Goal: Check status: Check status

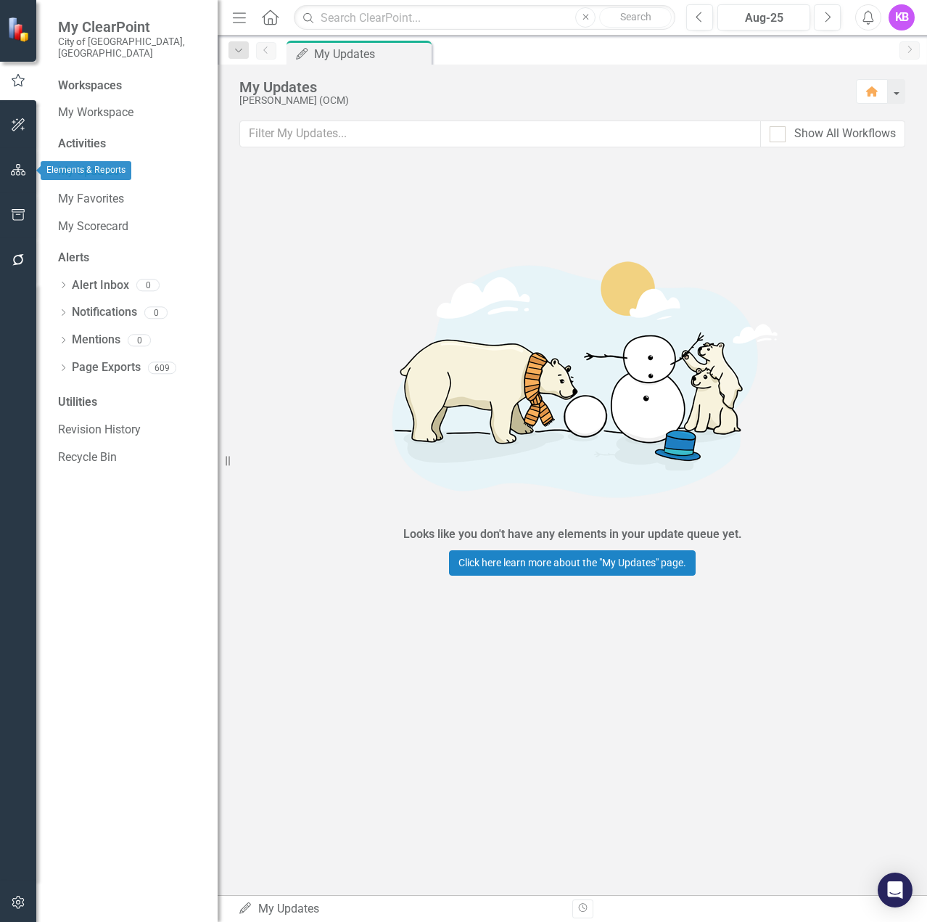
click at [18, 165] on icon "button" at bounding box center [18, 170] width 15 height 12
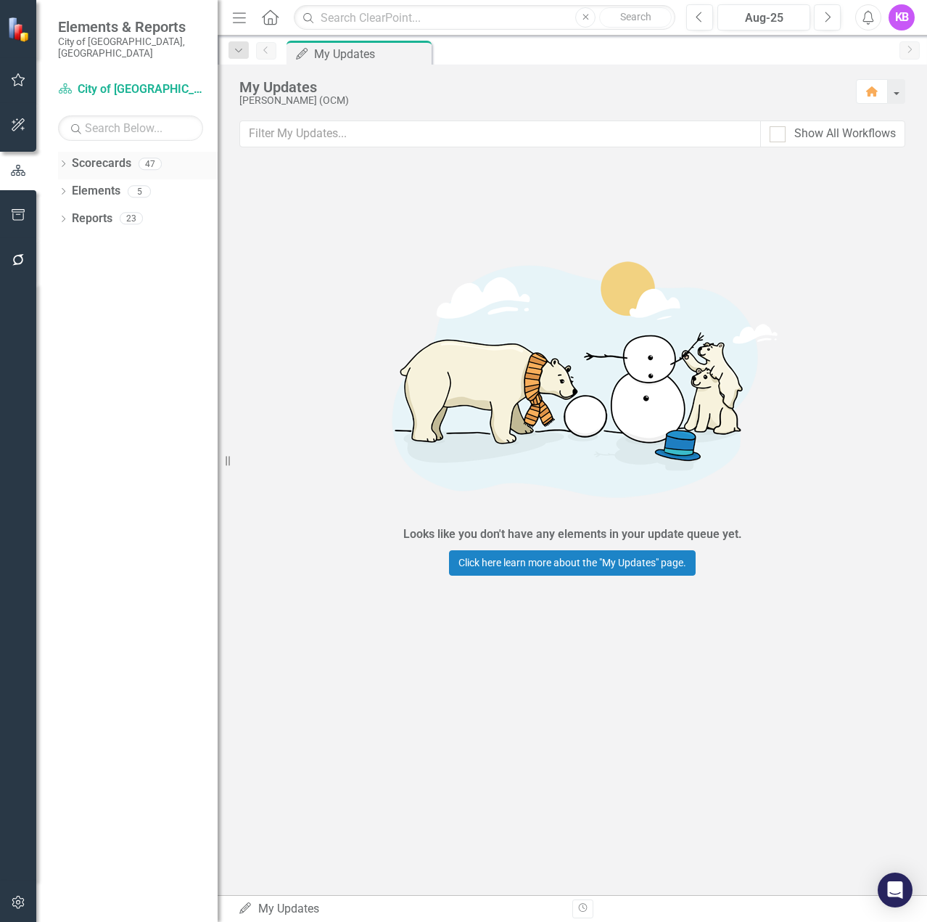
drag, startPoint x: 64, startPoint y: 153, endPoint x: 65, endPoint y: 168, distance: 14.6
click at [65, 161] on icon "Dropdown" at bounding box center [63, 165] width 10 height 8
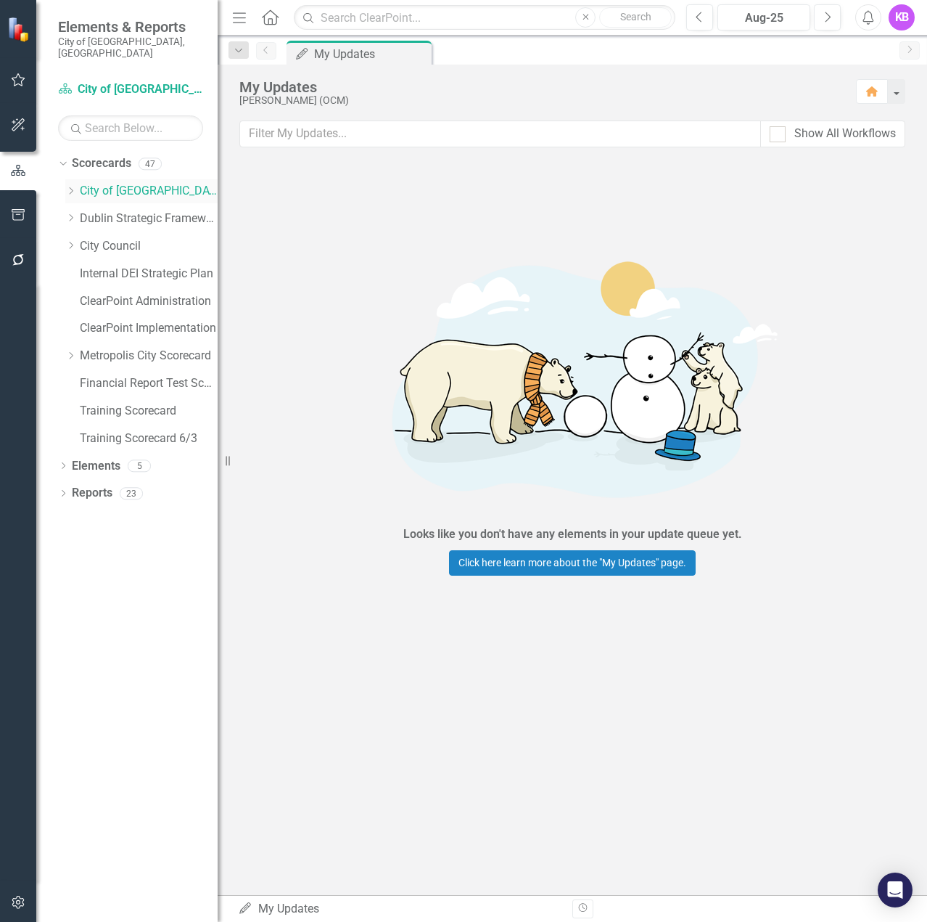
click at [78, 185] on div "Dropdown" at bounding box center [72, 191] width 15 height 12
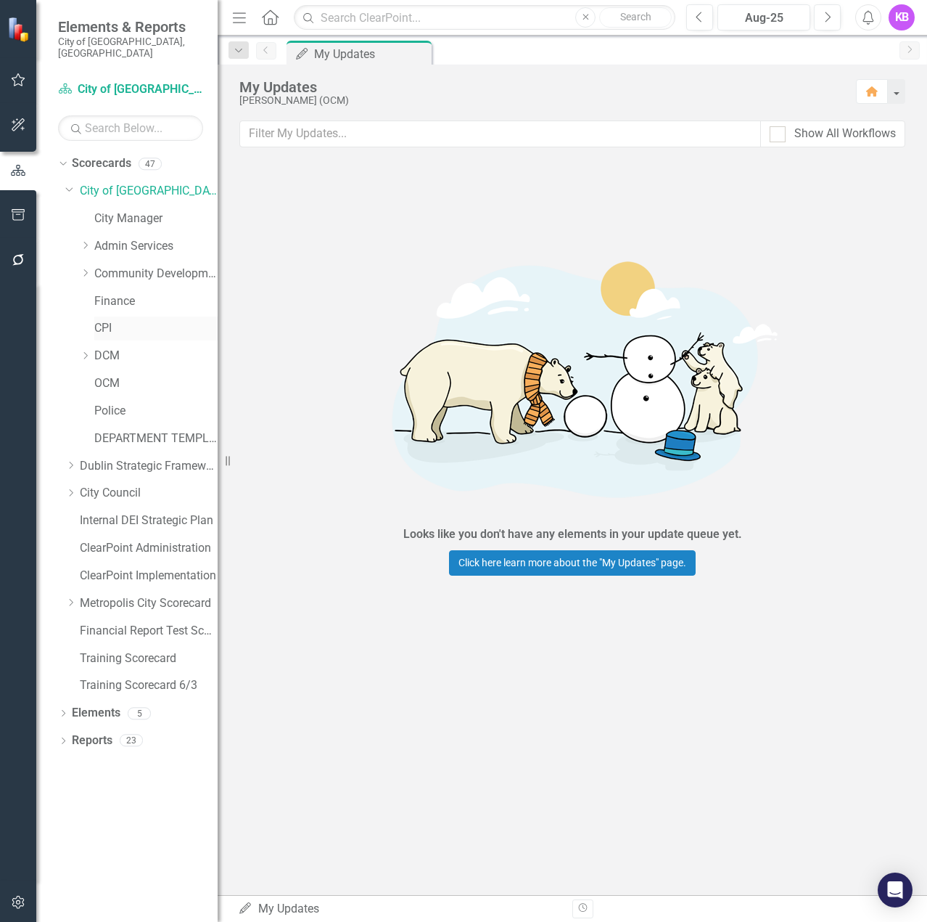
click at [103, 320] on link "CPI" at bounding box center [155, 328] width 123 height 17
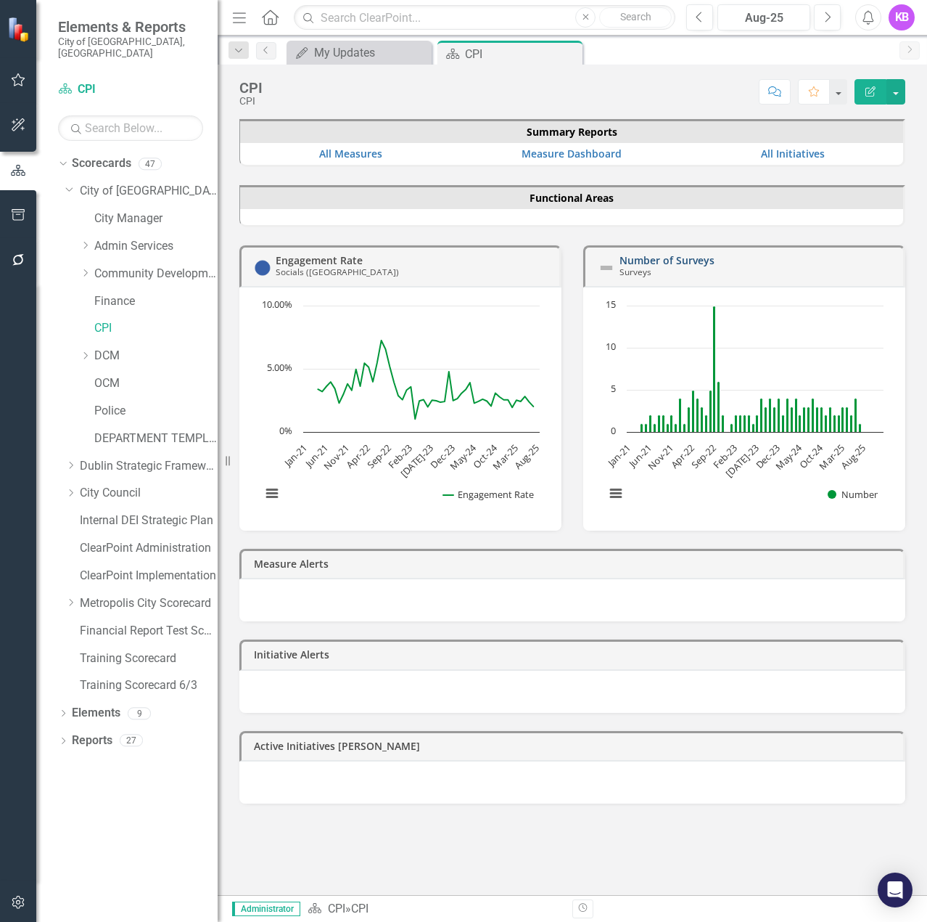
click at [686, 257] on link "Number of Surveys" at bounding box center [667, 260] width 95 height 14
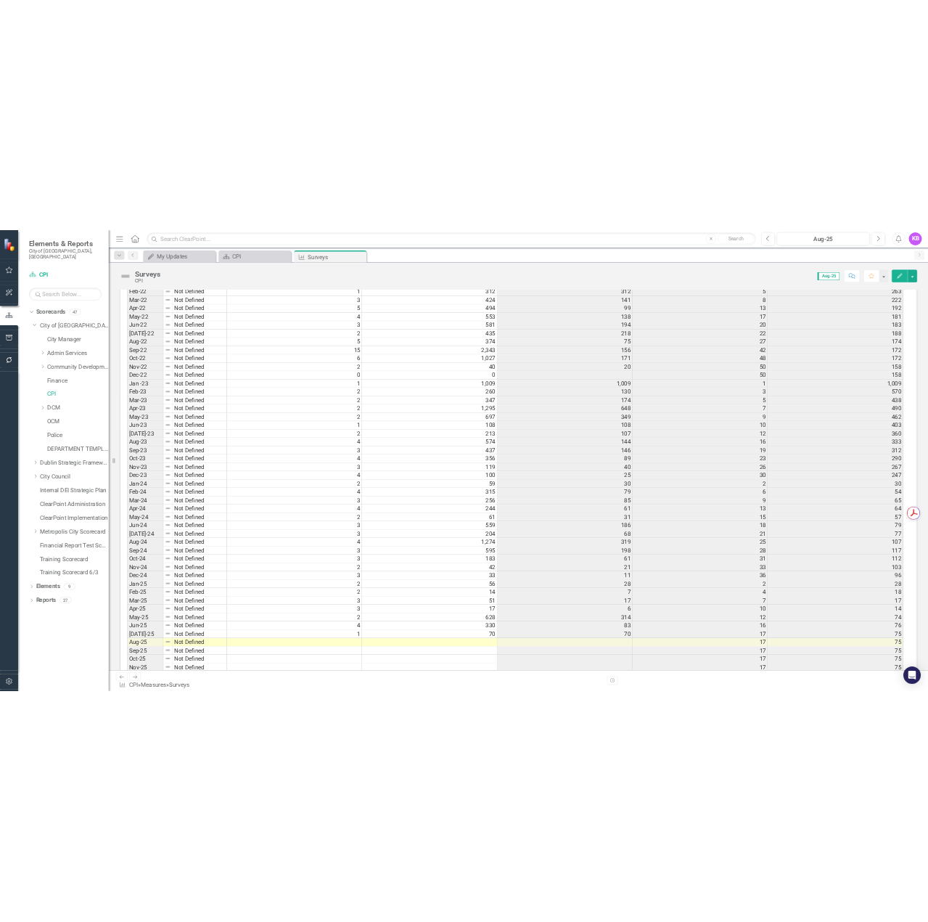
scroll to position [1070, 0]
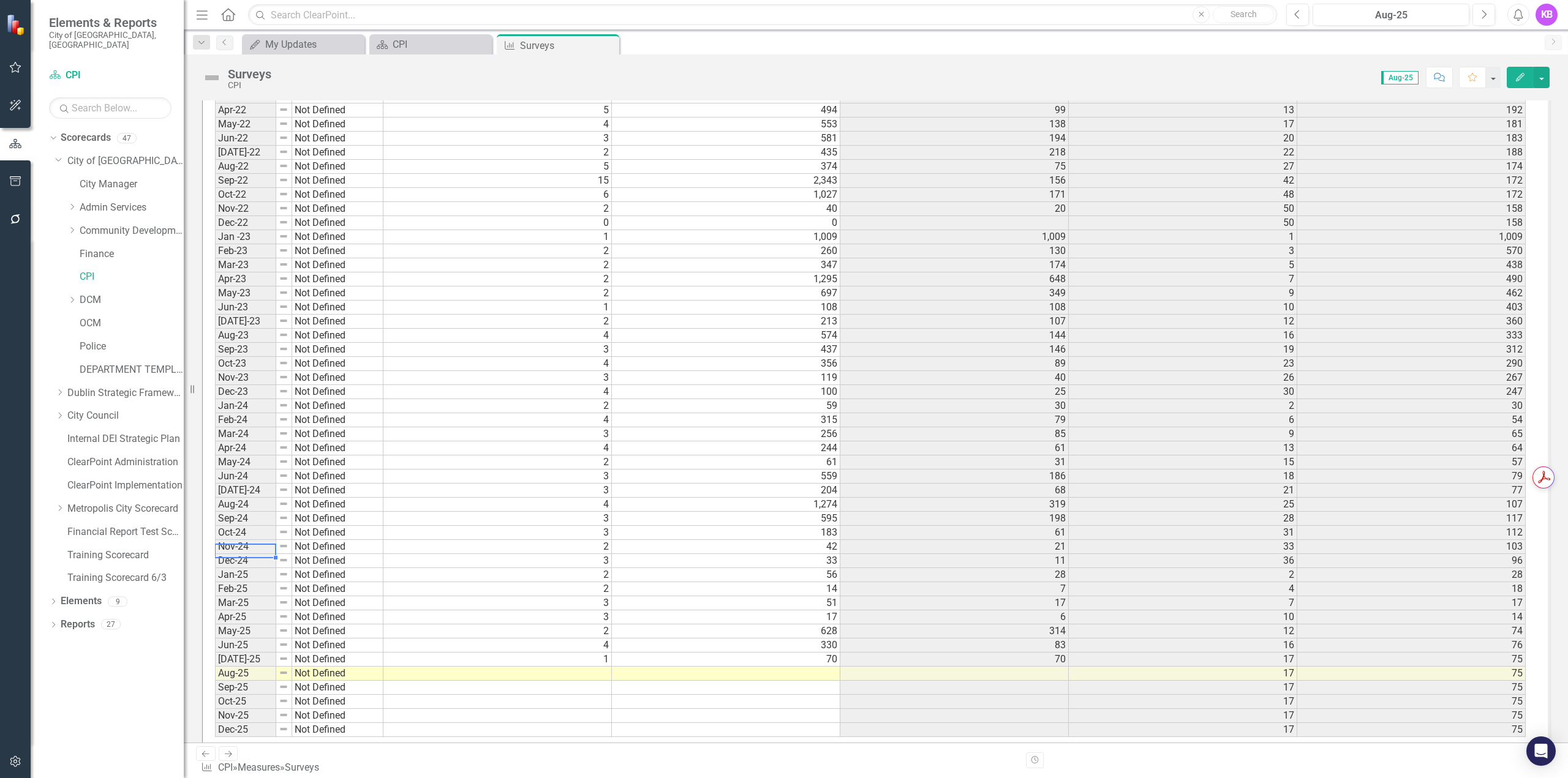
click at [245, 554] on td "Dec-24" at bounding box center [246, 561] width 62 height 14
click at [241, 498] on td "Aug-24" at bounding box center [246, 505] width 62 height 14
click at [240, 343] on td "Sep-23" at bounding box center [246, 349] width 62 height 14
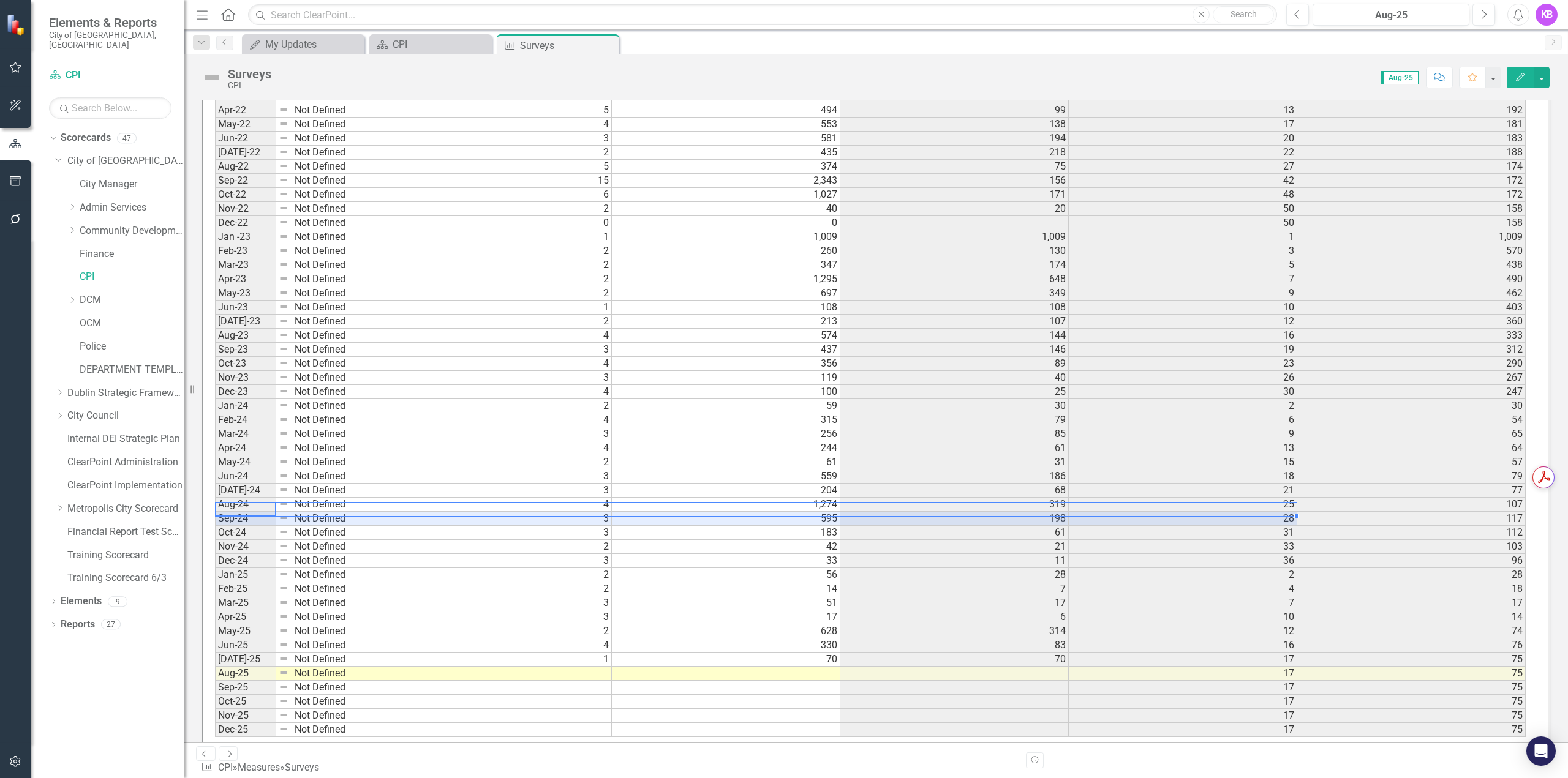
drag, startPoint x: 247, startPoint y: 493, endPoint x: 1195, endPoint y: 495, distance: 948.0
click at [782, 495] on div "Period Status Number Responses Reponses per Survey YTD Number Avg Responses per…" at bounding box center [871, 302] width 1311 height 870
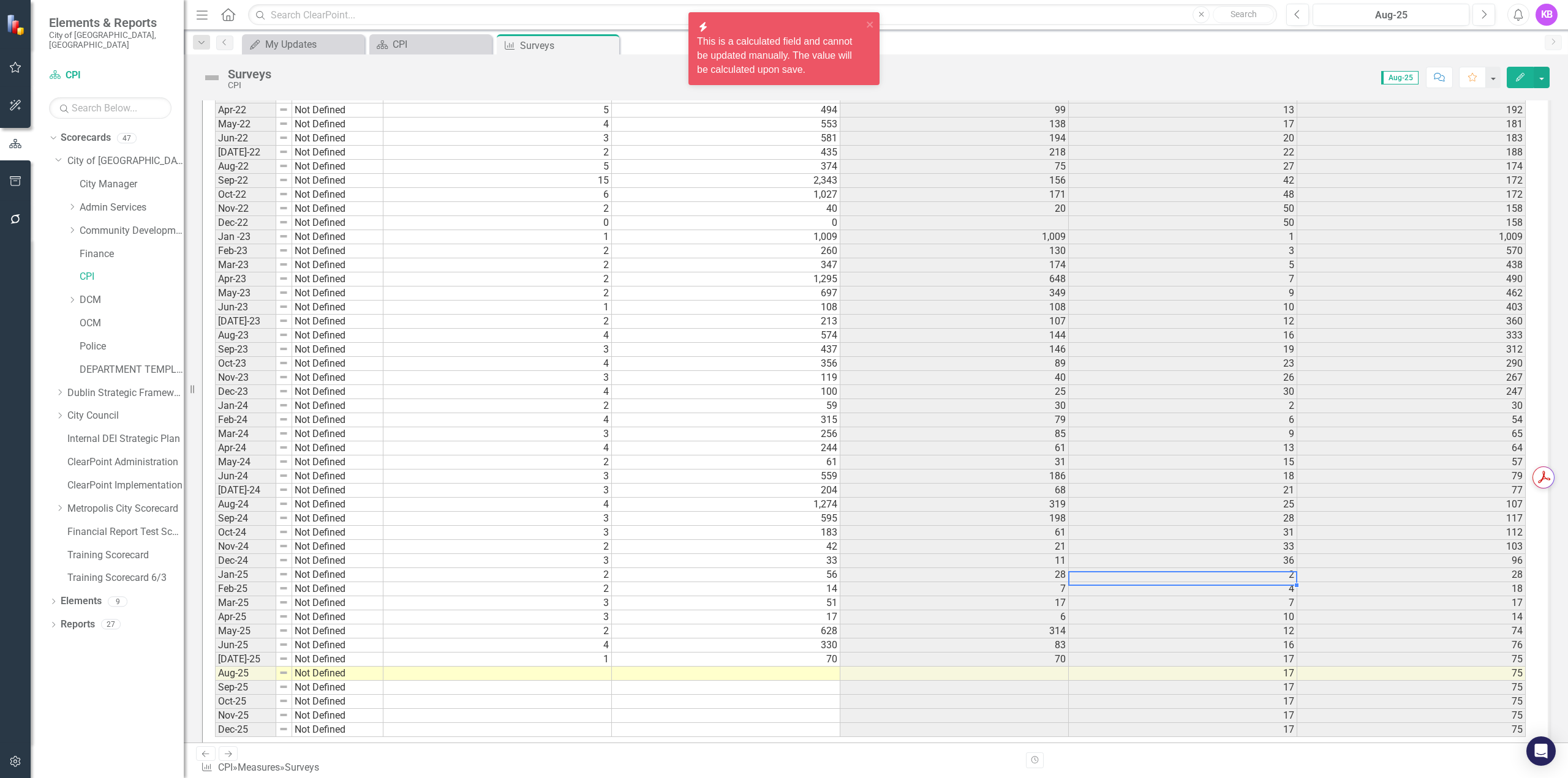
click at [215, 572] on div "Period Status Number Responses Reponses per Survey YTD Number Avg Responses per…" at bounding box center [215, 302] width 0 height 870
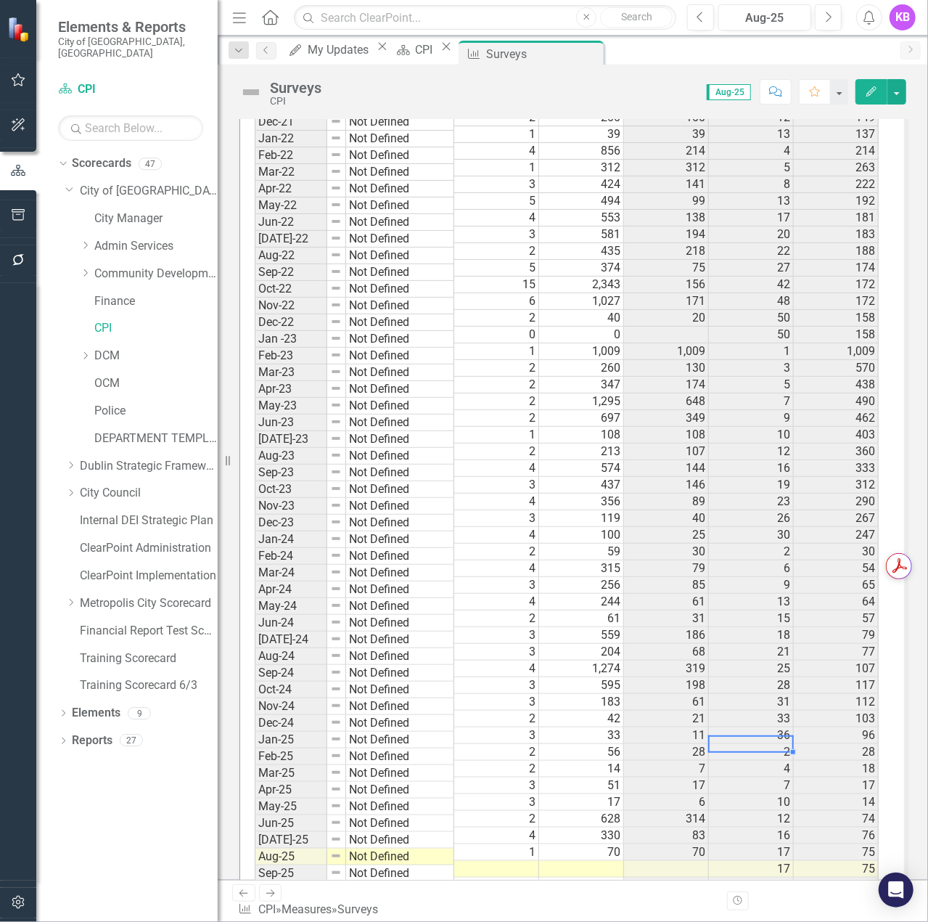
scroll to position [1144, 0]
